Goal: Task Accomplishment & Management: Manage account settings

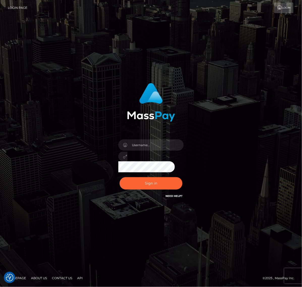
click at [247, 63] on div "Sign in" at bounding box center [151, 143] width 302 height 204
click at [148, 146] on input "text" at bounding box center [155, 144] width 57 height 11
type input "speralta"
click at [129, 179] on button "Sign in" at bounding box center [151, 183] width 63 height 12
click at [169, 144] on input "text" at bounding box center [155, 144] width 57 height 11
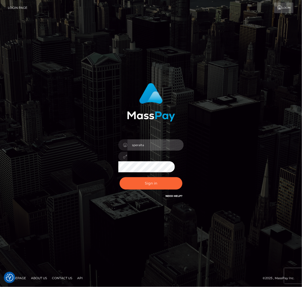
type input "speralta"
click at [120, 177] on button "Sign in" at bounding box center [151, 183] width 63 height 12
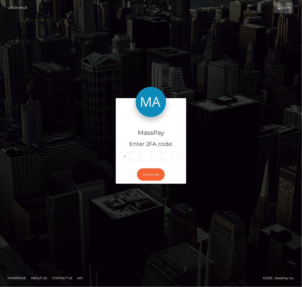
type input "8"
type input "6"
type input "9"
type input "6"
type input "3"
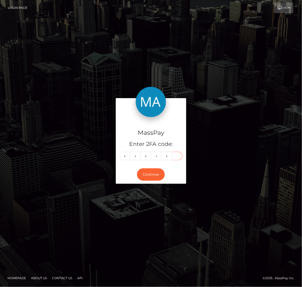
type input "4"
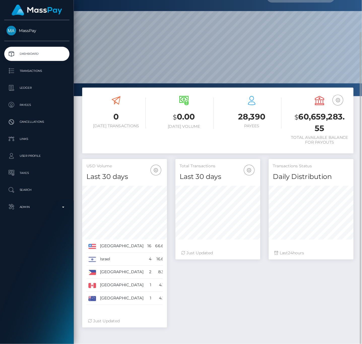
scroll to position [34, 0]
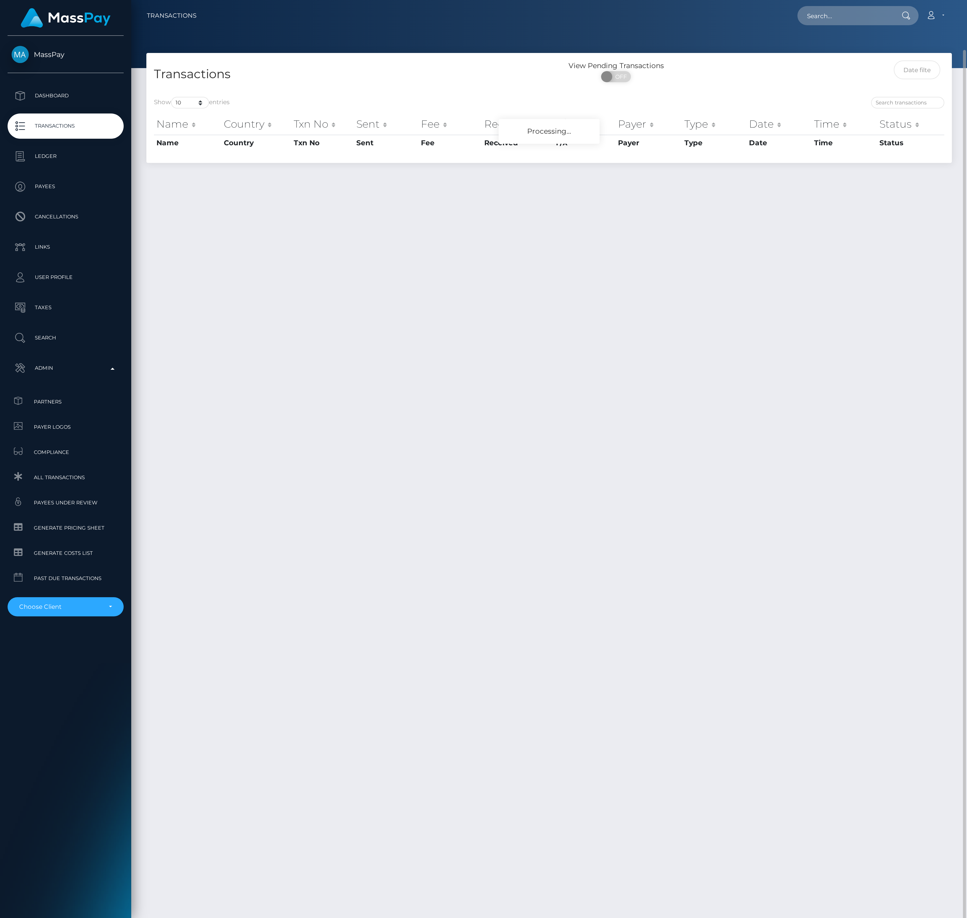
scroll to position [13, 0]
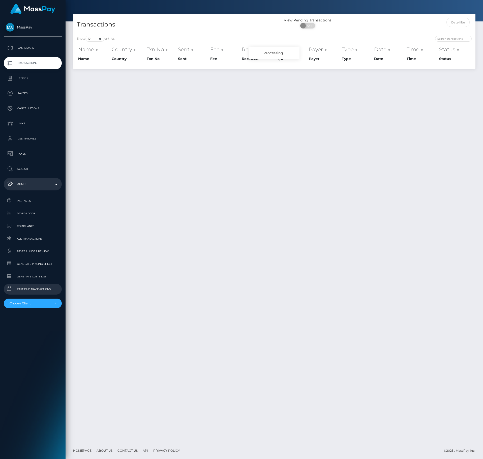
click at [35, 294] on link "Past Due Transactions" at bounding box center [33, 289] width 58 height 11
click at [38, 302] on div "Choose Client" at bounding box center [30, 303] width 41 height 4
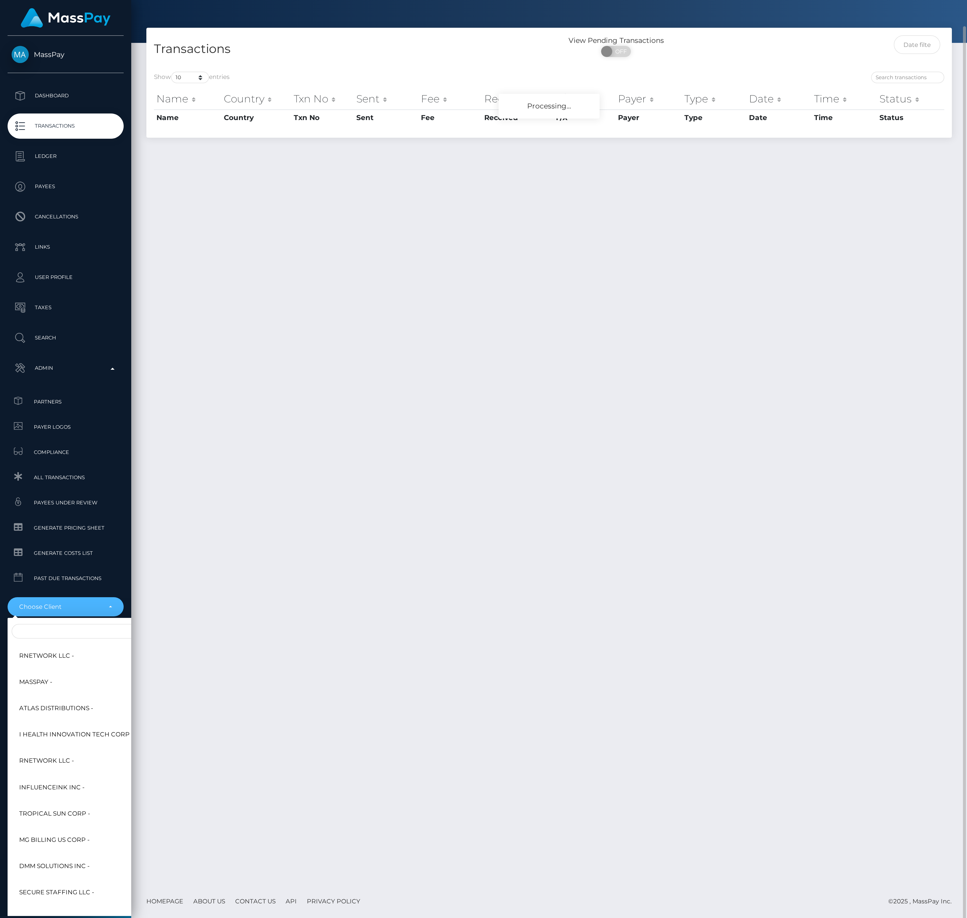
scroll to position [13, 0]
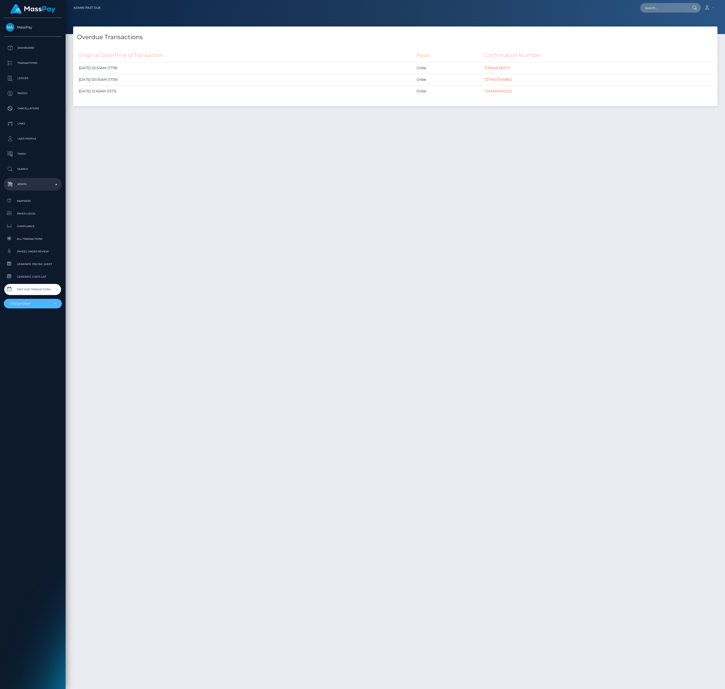
click at [47, 305] on div "Choose Client" at bounding box center [30, 303] width 41 height 4
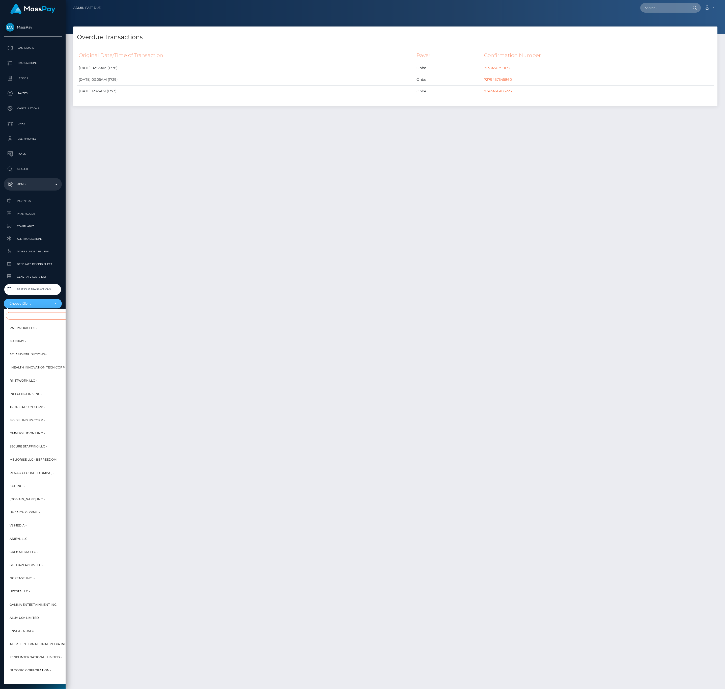
click at [42, 317] on input "Search" at bounding box center [61, 315] width 111 height 7
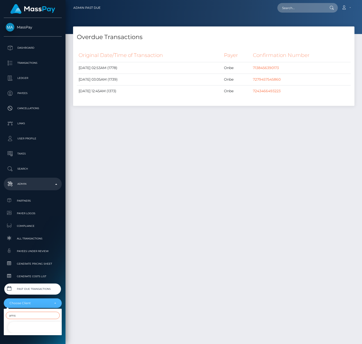
type input "ams"
click at [48, 324] on link "AMS Media Inc -" at bounding box center [37, 327] width 58 height 11
select select "248"
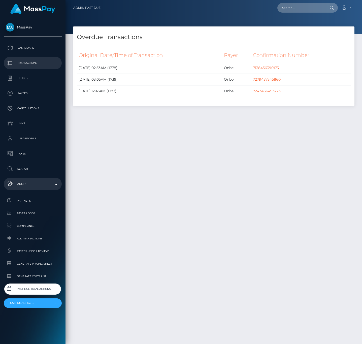
click at [39, 60] on p "Transactions" at bounding box center [33, 63] width 54 height 8
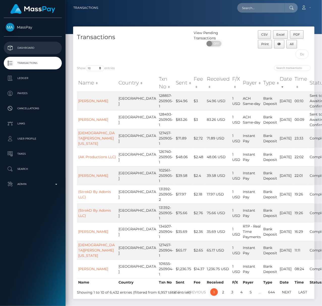
click at [41, 47] on p "Dashboard" at bounding box center [33, 48] width 54 height 8
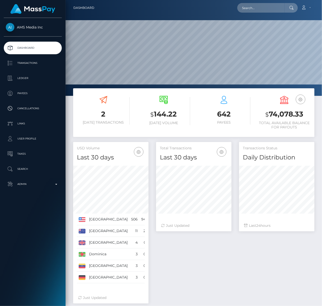
scroll to position [89, 76]
drag, startPoint x: 144, startPoint y: 284, endPoint x: 79, endPoint y: 219, distance: 92.0
click at [79, 219] on tbody "United States 506 94.93%" at bounding box center [116, 249] width 79 height 70
copy tbody "United States 506 94.93% Australia 11 2.06% United Kingdom 4 0.75% Dominica 3 0…"
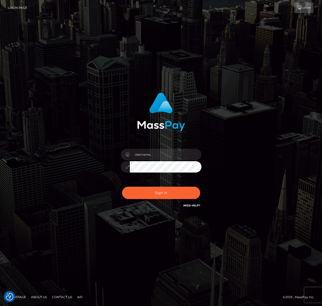
checkbox input "true"
type input "speralta"
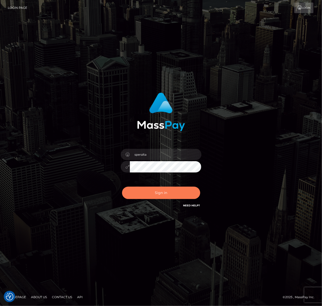
click at [173, 191] on button "Sign in" at bounding box center [161, 193] width 78 height 12
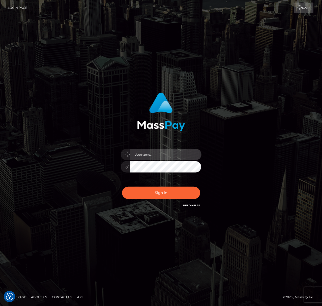
click at [159, 156] on input "text" at bounding box center [166, 154] width 72 height 11
type input "speralta"
click at [122, 187] on button "Sign in" at bounding box center [161, 193] width 78 height 12
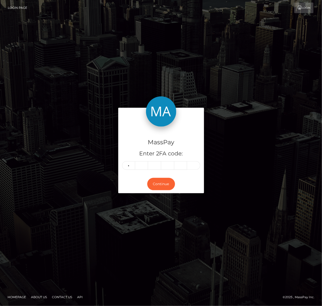
type input "3"
type input "2"
type input "4"
type input "0"
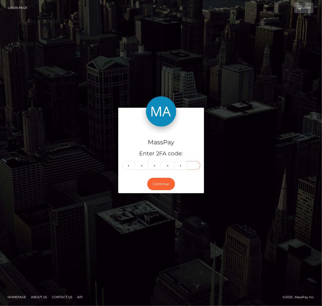
type input "6"
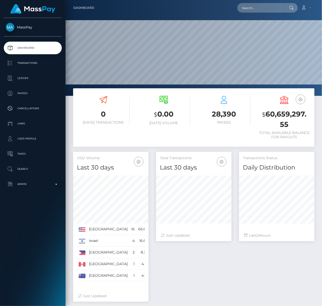
scroll to position [89, 76]
click at [38, 189] on link "Admin" at bounding box center [33, 184] width 58 height 13
click at [206, 257] on div "Total Transactions Last 30 days Last 30 days Last 60 days Last 90 days 24" at bounding box center [235, 229] width 166 height 155
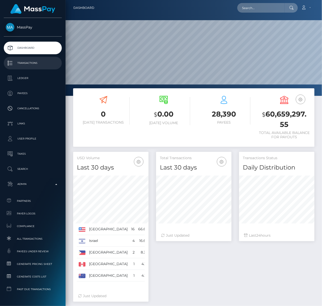
click at [30, 67] on p "Transactions" at bounding box center [33, 63] width 54 height 8
